Goal: Download file/media

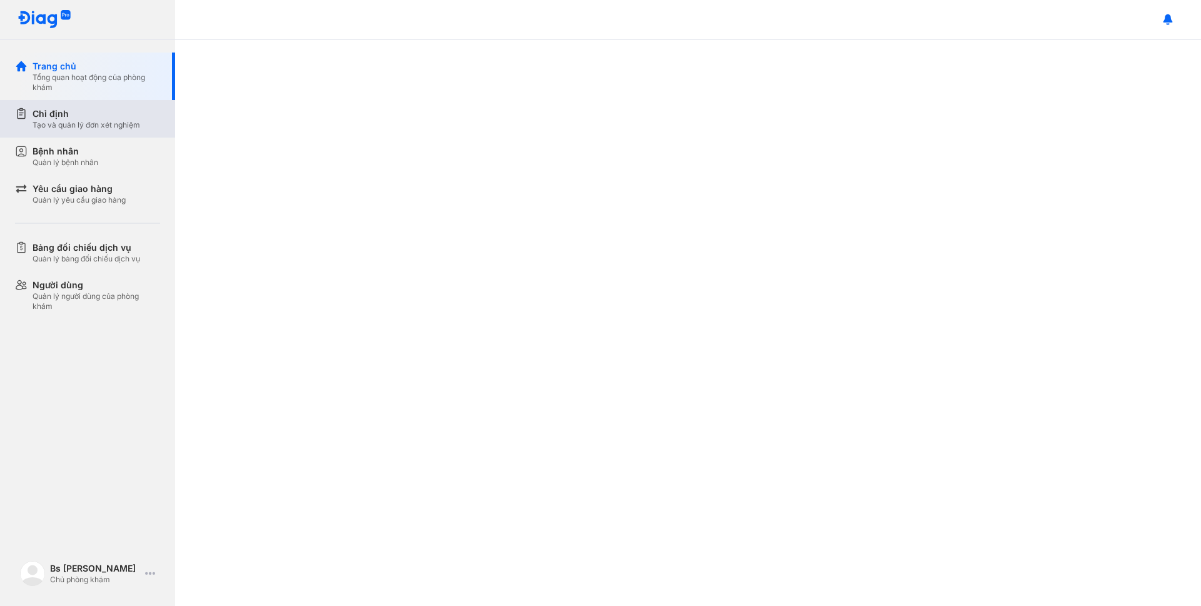
click at [50, 119] on div "Chỉ định" at bounding box center [87, 114] width 108 height 13
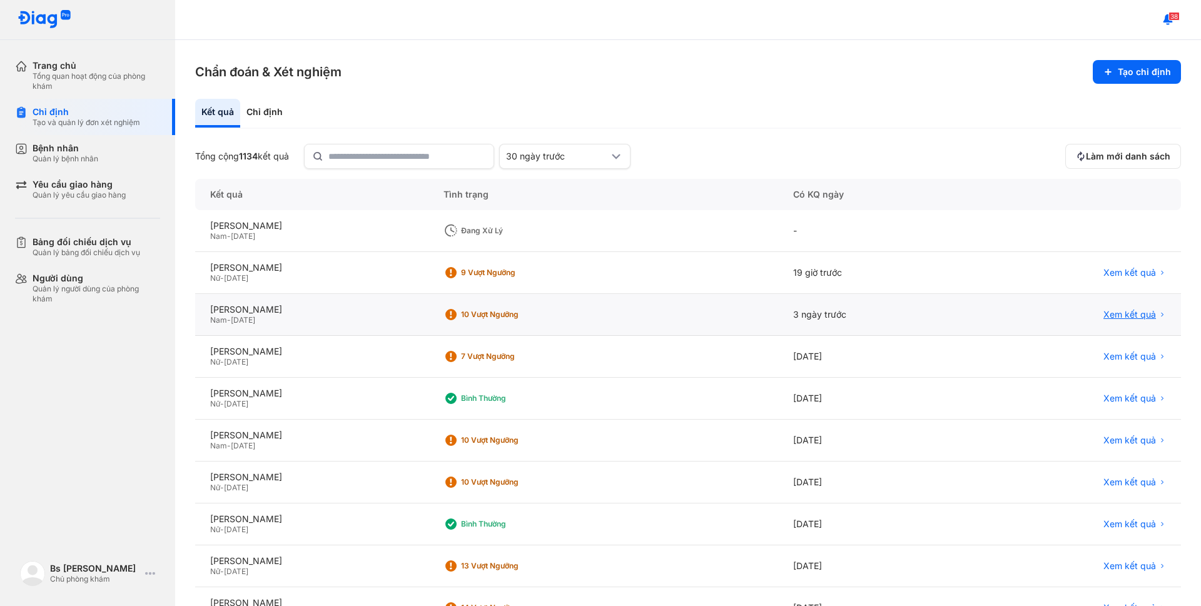
click at [1128, 317] on span "Xem kết quả" at bounding box center [1129, 314] width 53 height 11
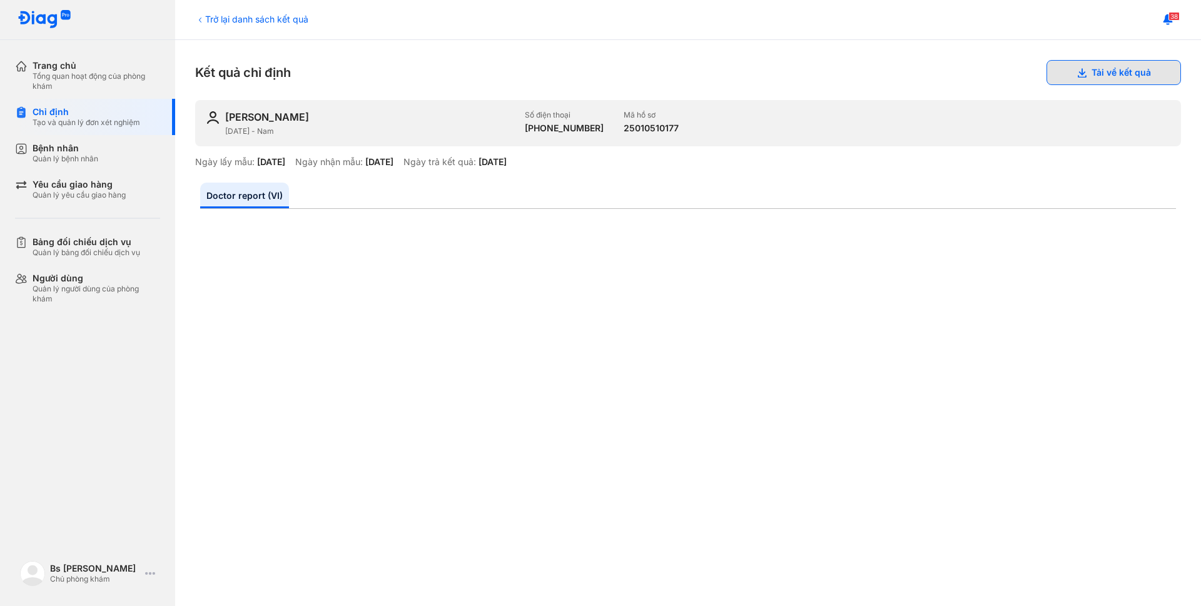
click at [1092, 70] on button "Tải về kết quả" at bounding box center [1113, 72] width 134 height 25
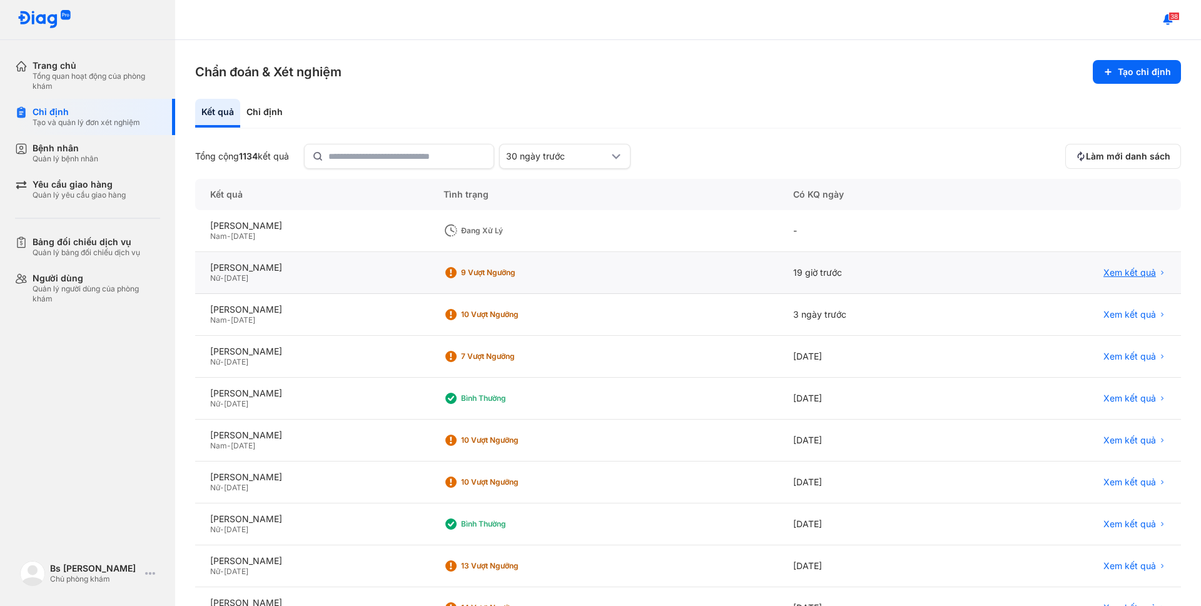
click at [1103, 274] on span "Xem kết quả" at bounding box center [1129, 272] width 53 height 11
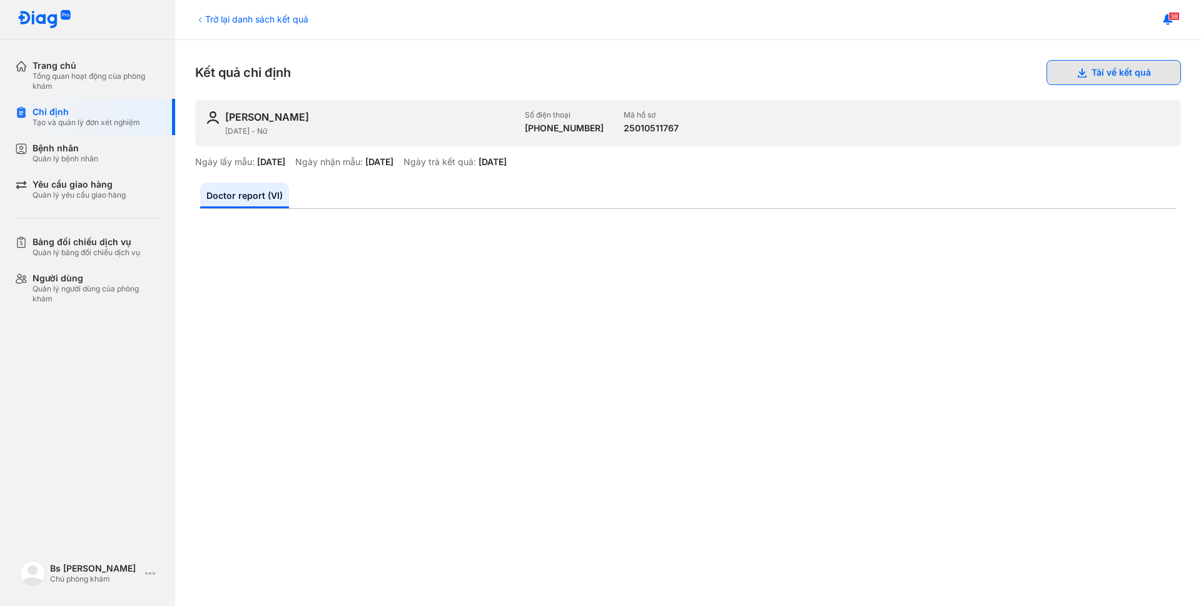
click at [1087, 73] on button "Tải về kết quả" at bounding box center [1113, 72] width 134 height 25
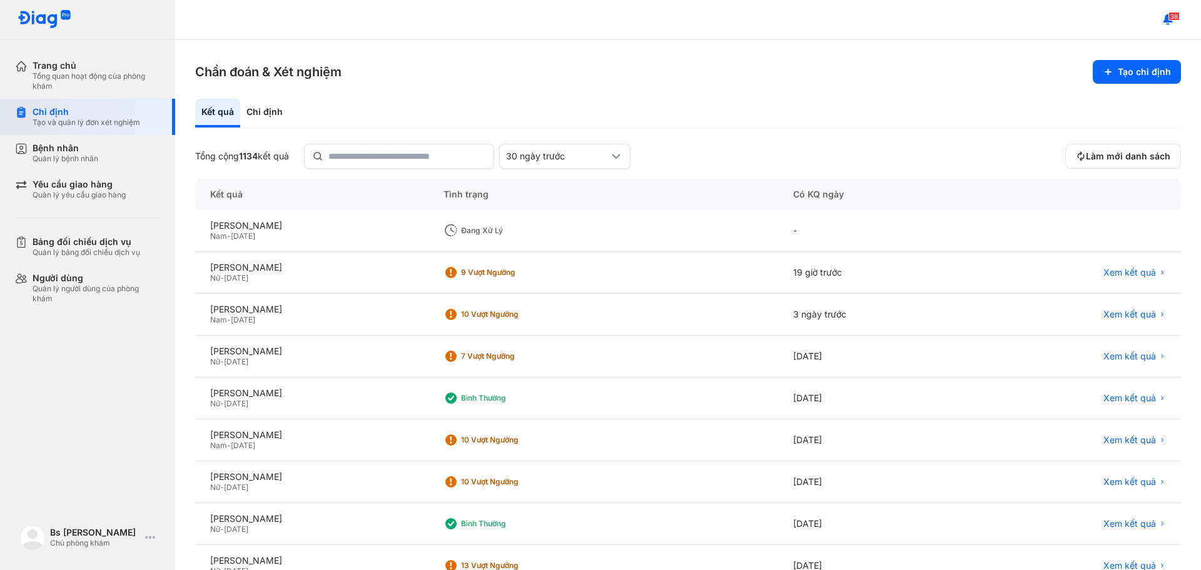
click at [48, 113] on div "Chỉ định" at bounding box center [87, 111] width 108 height 11
